Goal: Information Seeking & Learning: Learn about a topic

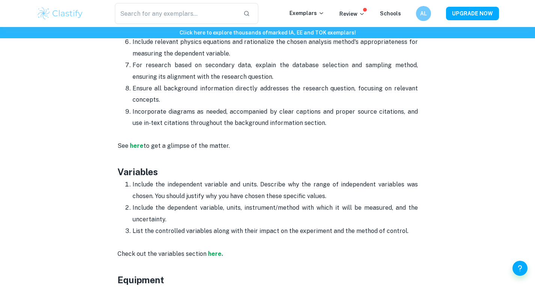
scroll to position [849, 0]
drag, startPoint x: 171, startPoint y: 183, endPoint x: 329, endPoint y: 181, distance: 158.2
click at [329, 181] on p "Include the independent variable and units. Describe why the range of independe…" at bounding box center [275, 190] width 285 height 23
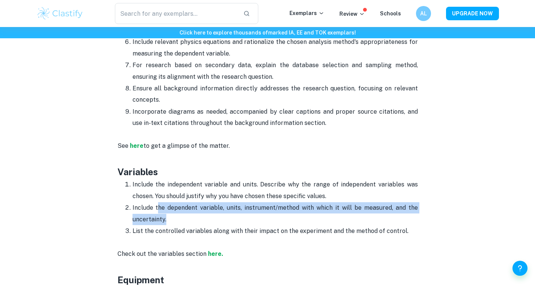
drag, startPoint x: 159, startPoint y: 197, endPoint x: 183, endPoint y: 209, distance: 26.5
click at [183, 209] on p "Include the dependent variable, units, instrument/method with which it will be …" at bounding box center [275, 213] width 285 height 23
click at [195, 212] on p "Include the dependent variable, units, instrument/method with which it will be …" at bounding box center [275, 213] width 285 height 23
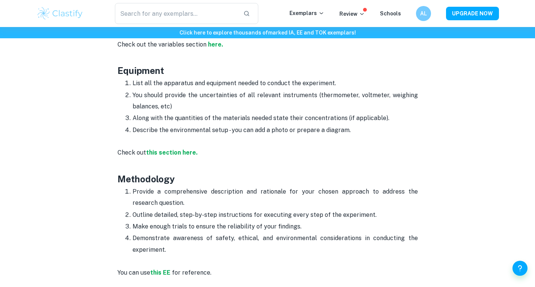
scroll to position [1060, 0]
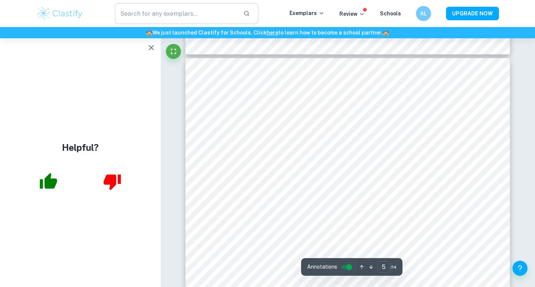
scroll to position [1943, 0]
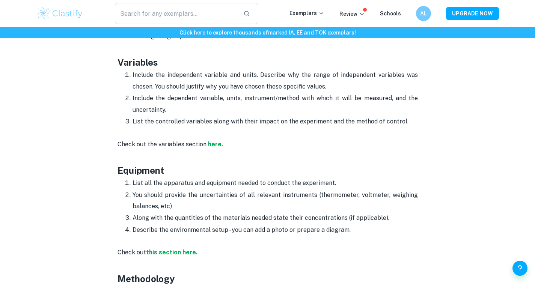
scroll to position [960, 0]
